Goal: Task Accomplishment & Management: Complete application form

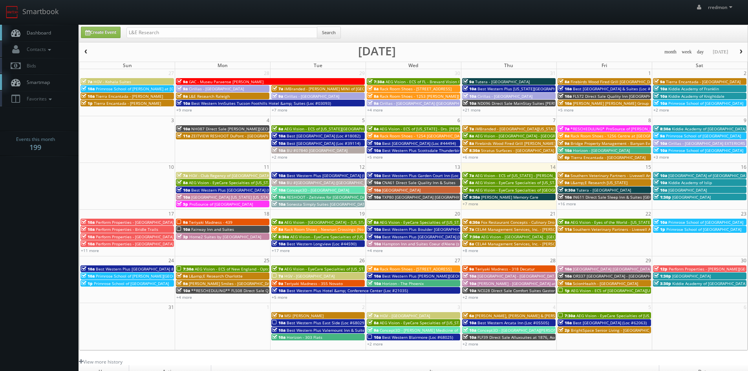
click at [675, 241] on td "1p Primrose School of [GEOGRAPHIC_DATA]" at bounding box center [699, 239] width 95 height 28
type input "[DATE]"
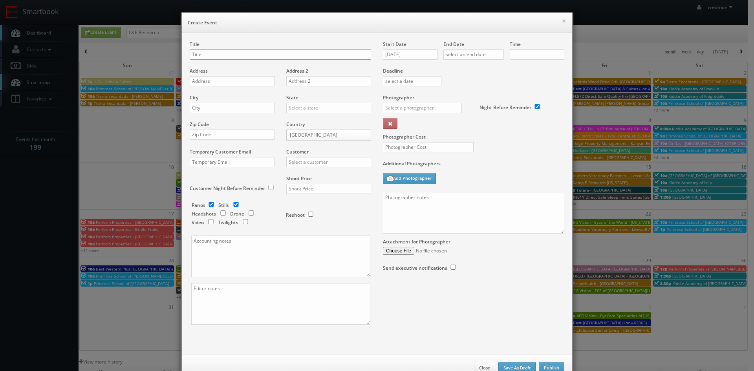
checkbox input "true"
type input "10:00am"
checkbox input "true"
type input "Element6 - [GEOGRAPHIC_DATA]"
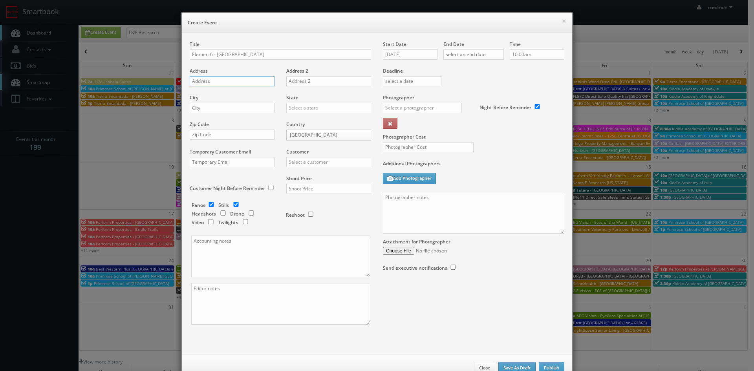
click at [203, 84] on input "text" at bounding box center [232, 81] width 85 height 10
paste input "[STREET_ADDRESS]"
type input "[STREET_ADDRESS]"
click at [228, 106] on input "text" at bounding box center [232, 108] width 85 height 10
type input "Parma"
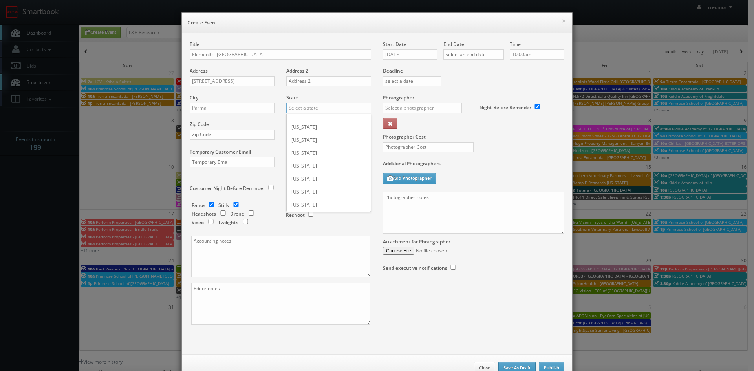
click at [341, 106] on input "text" at bounding box center [328, 108] width 85 height 10
click at [314, 119] on div "[US_STATE]" at bounding box center [329, 120] width 84 height 13
type input "[US_STATE]"
paste input "44130"
type input "44130"
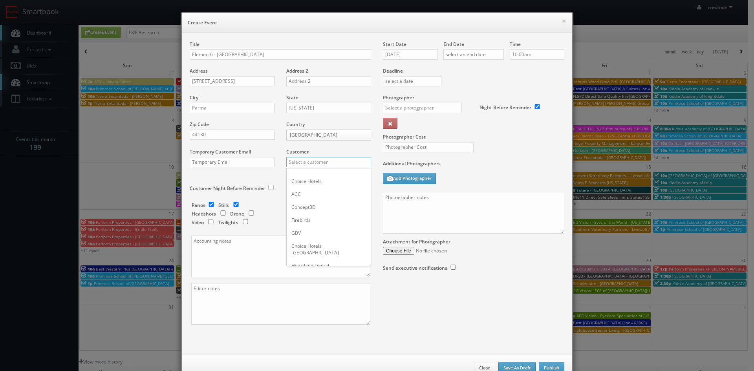
click at [321, 161] on input "text" at bounding box center [328, 162] width 85 height 10
click at [320, 230] on div "GBV" at bounding box center [329, 233] width 84 height 13
type input "GBV"
click at [210, 204] on input "checkbox" at bounding box center [211, 204] width 12 height 5
checkbox input "false"
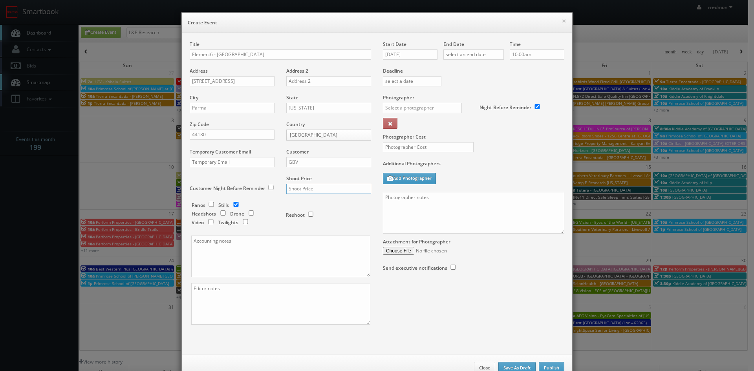
click at [309, 190] on input "text" at bounding box center [328, 189] width 85 height 10
type input "900"
click at [484, 58] on input "text" at bounding box center [473, 54] width 60 height 10
click at [511, 126] on td "23" at bounding box center [515, 125] width 11 height 11
type input "[DATE]"
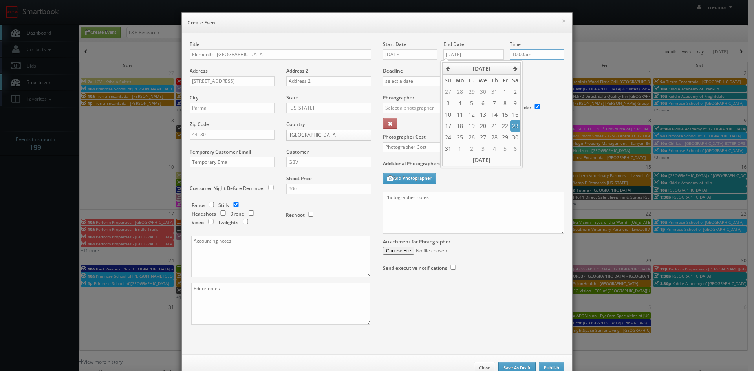
click at [541, 58] on input "10:00am" at bounding box center [537, 54] width 55 height 10
type input "9:00am"
click at [520, 77] on li "9:00am" at bounding box center [522, 76] width 30 height 9
click at [425, 110] on input "text" at bounding box center [422, 108] width 79 height 10
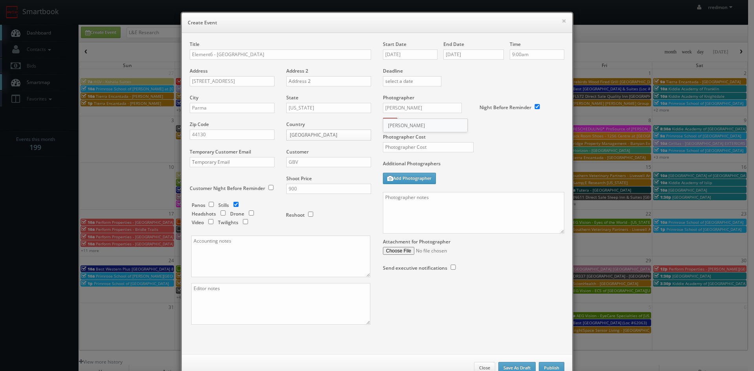
click at [417, 119] on div "[PERSON_NAME]" at bounding box center [425, 125] width 84 height 13
type input "[PERSON_NAME]"
click at [422, 146] on input "text" at bounding box center [428, 147] width 91 height 10
type input "325"
click at [431, 208] on textarea at bounding box center [473, 213] width 181 height 42
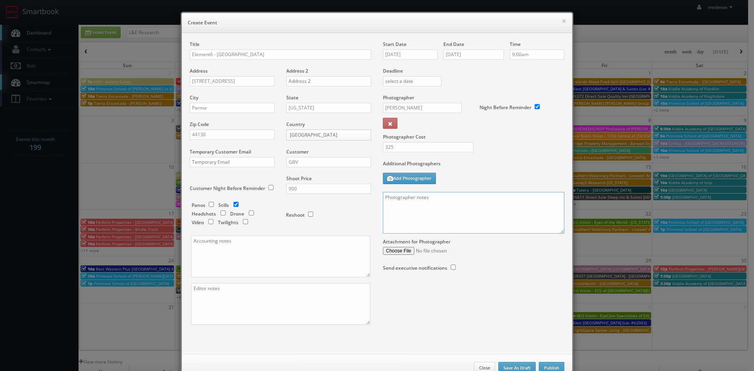
click at [402, 203] on textarea at bounding box center [473, 213] width 181 height 42
click at [414, 209] on textarea "Onsite contact to be provided." at bounding box center [473, 213] width 181 height 42
paste textarea "For stills: We need to deliver __ stills to the client so we ask that you take …"
click at [449, 209] on textarea "Onsite contact to be provided. For stills: We need to deliver __ stills to the …" at bounding box center [473, 213] width 181 height 42
click at [386, 220] on textarea "Onsite contact to be provided. For stills: We need to deliver 40 stills to the …" at bounding box center [473, 213] width 181 height 42
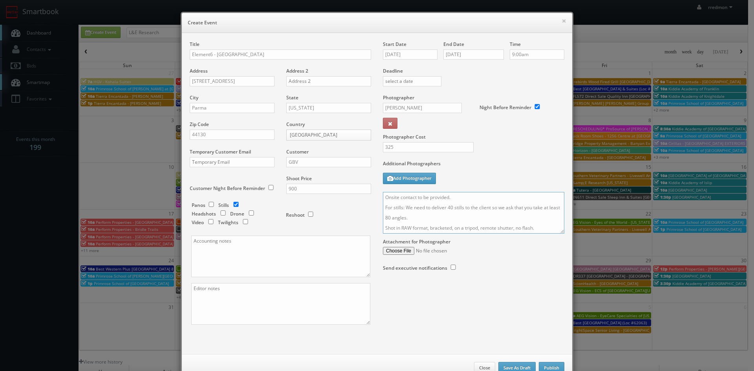
scroll to position [24, 0]
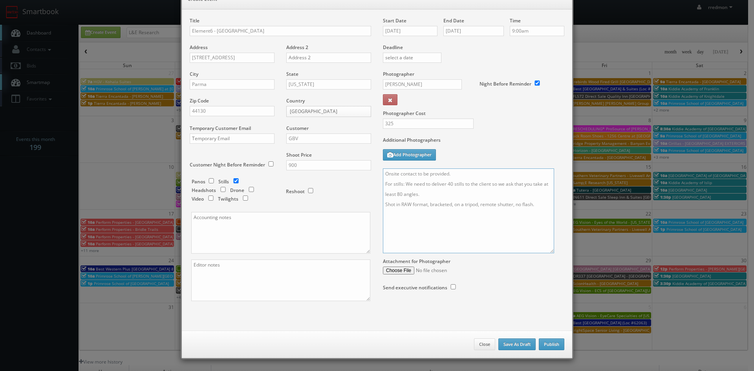
drag, startPoint x: 560, startPoint y: 208, endPoint x: 549, endPoint y: 251, distance: 44.4
click at [549, 251] on textarea "Onsite contact to be provided. For stills: We need to deliver 40 stills to the …" at bounding box center [468, 210] width 171 height 85
type textarea "Onsite contact to be provided. For stills: We need to deliver 40 stills to the …"
click at [549, 346] on button "Publish" at bounding box center [552, 345] width 26 height 12
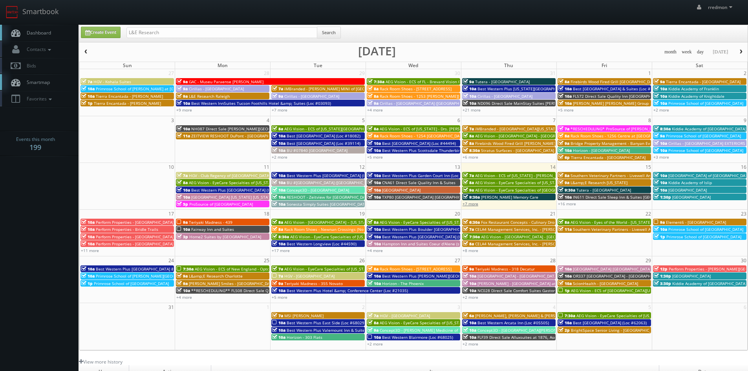
click at [474, 205] on link "+7 more" at bounding box center [471, 203] width 16 height 5
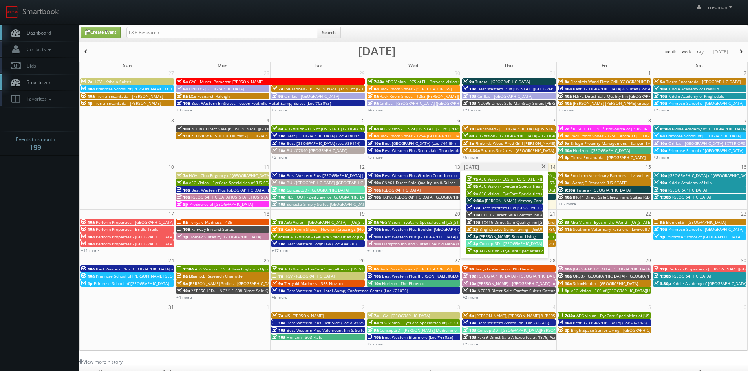
click at [522, 193] on span "AEG Vision - EyeCare Specialties of [GEOGRAPHIC_DATA] - Medfield Eye Associates" at bounding box center [556, 193] width 154 height 5
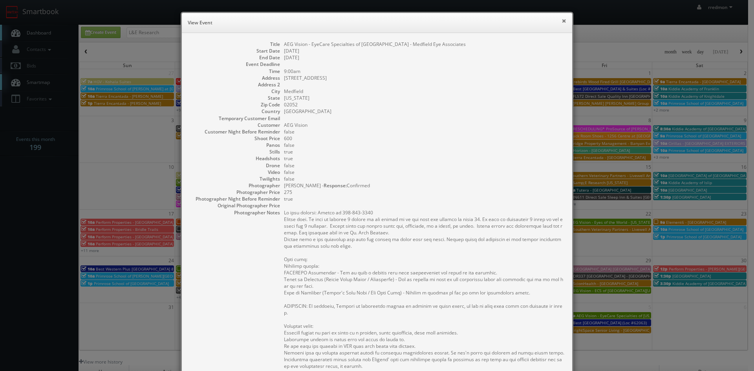
click at [562, 21] on button "×" at bounding box center [564, 20] width 5 height 5
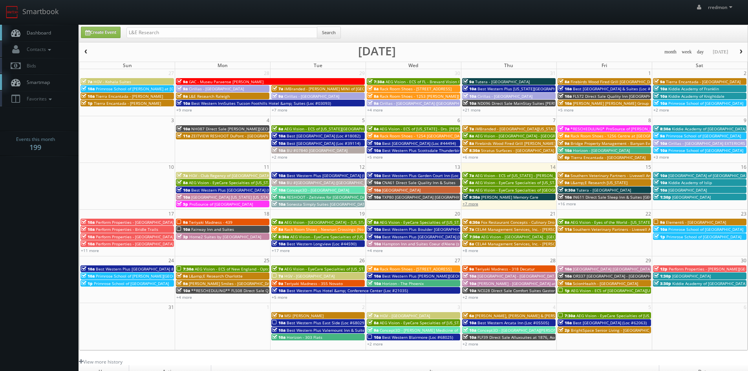
click at [477, 205] on link "+7 more" at bounding box center [471, 203] width 16 height 5
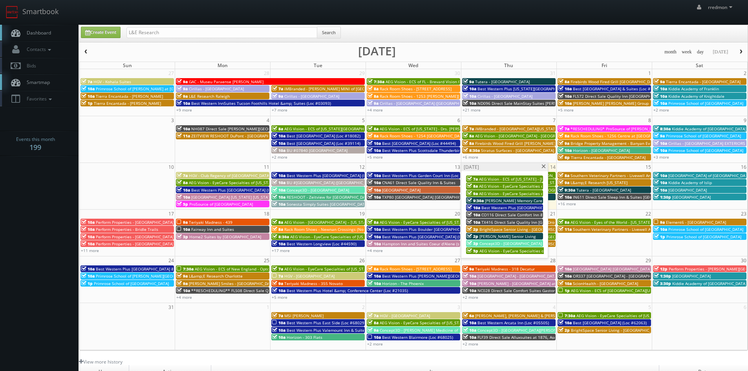
click at [515, 185] on span "AEG Vision - EyeCare Specialties of [US_STATE] – [PERSON_NAME] Family EyeCare" at bounding box center [555, 185] width 153 height 5
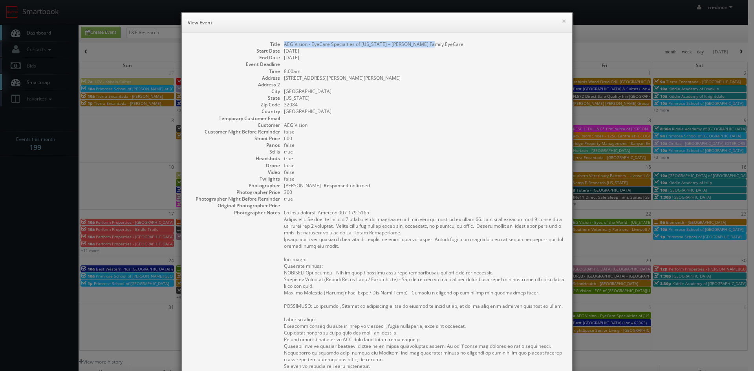
drag, startPoint x: 436, startPoint y: 44, endPoint x: 282, endPoint y: 43, distance: 153.9
click at [284, 43] on dd "AEG Vision - EyeCare Specialties of [US_STATE] – [PERSON_NAME] Family EyeCare" at bounding box center [424, 44] width 280 height 7
copy dd "AEG Vision - EyeCare Specialties of [US_STATE] – [PERSON_NAME] Family EyeCare"
click at [562, 20] on button "×" at bounding box center [564, 20] width 5 height 5
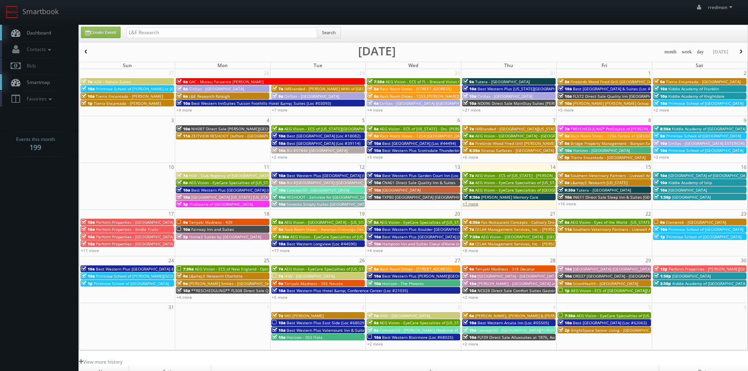
click at [476, 203] on link "+7 more" at bounding box center [471, 203] width 16 height 5
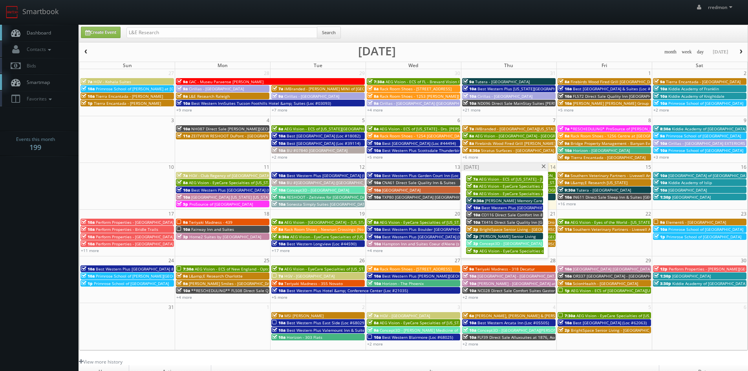
click at [523, 242] on span "Concept3D - [GEOGRAPHIC_DATA]" at bounding box center [511, 243] width 62 height 5
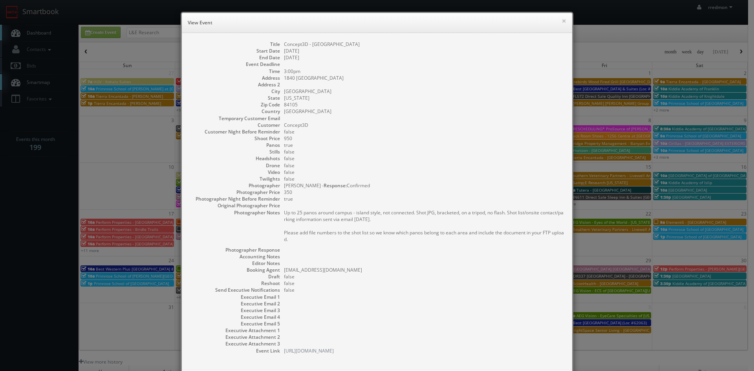
drag, startPoint x: 366, startPoint y: 45, endPoint x: 280, endPoint y: 45, distance: 86.8
click at [280, 45] on dl "Title Concept3D - [GEOGRAPHIC_DATA] Start Date [DATE] End Date [DATE] Event Dea…" at bounding box center [377, 197] width 375 height 313
copy dd "Concept3D - [GEOGRAPHIC_DATA]"
click at [562, 22] on button "×" at bounding box center [564, 20] width 5 height 5
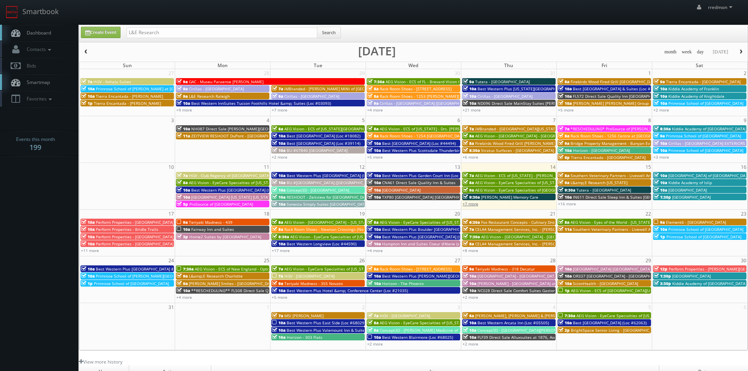
click at [475, 205] on link "+7 more" at bounding box center [471, 203] width 16 height 5
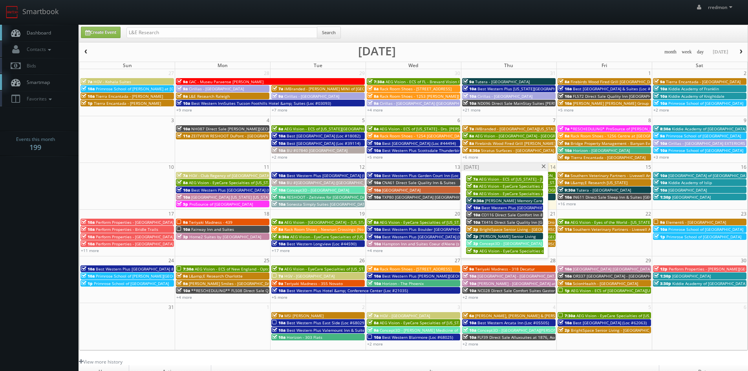
click at [545, 166] on span at bounding box center [543, 167] width 5 height 4
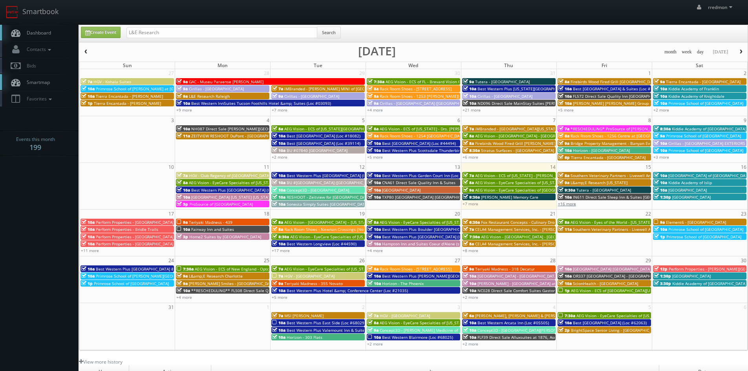
click at [573, 205] on link "+16 more" at bounding box center [567, 203] width 18 height 5
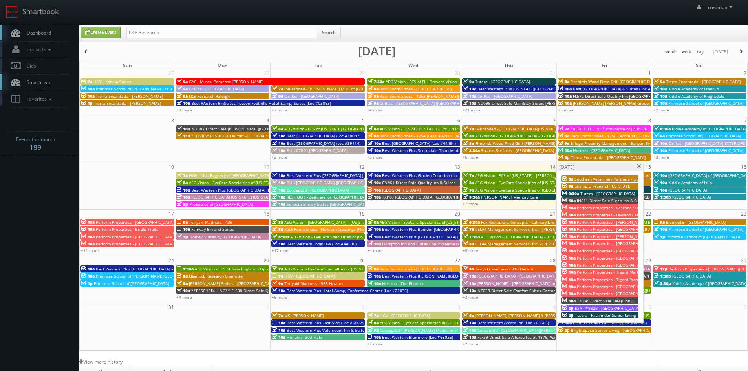
click at [638, 168] on span at bounding box center [639, 167] width 5 height 4
